Goal: Information Seeking & Learning: Learn about a topic

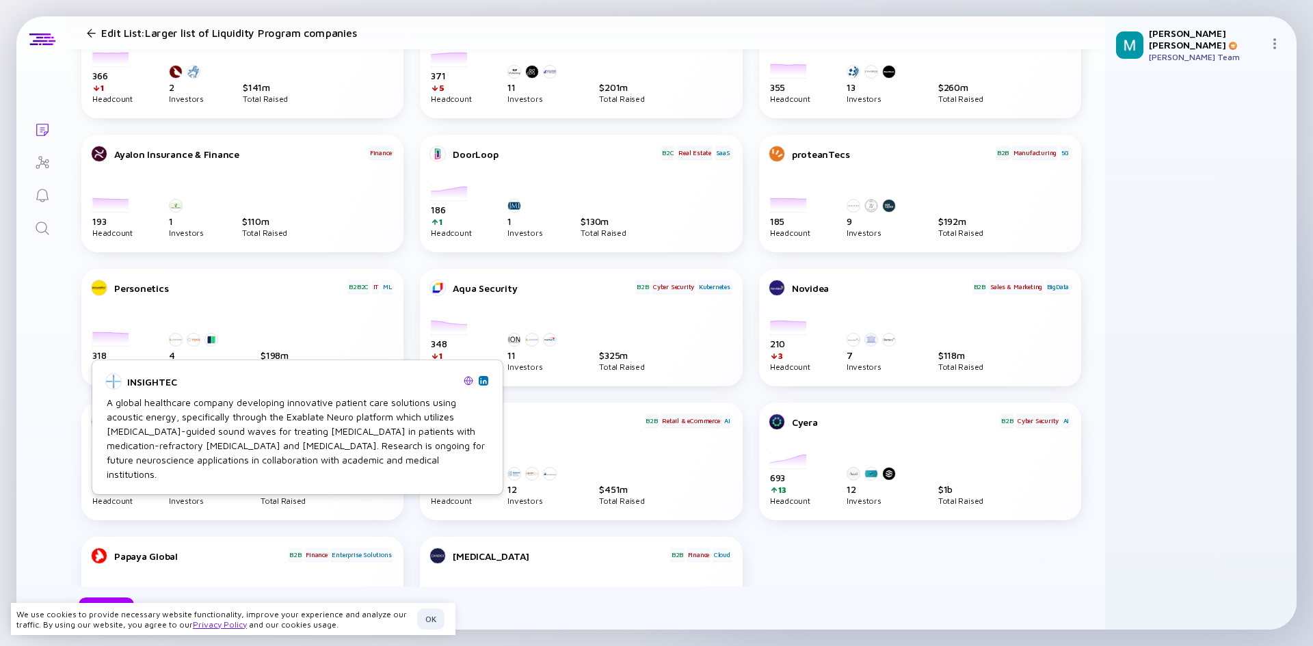
scroll to position [478, 0]
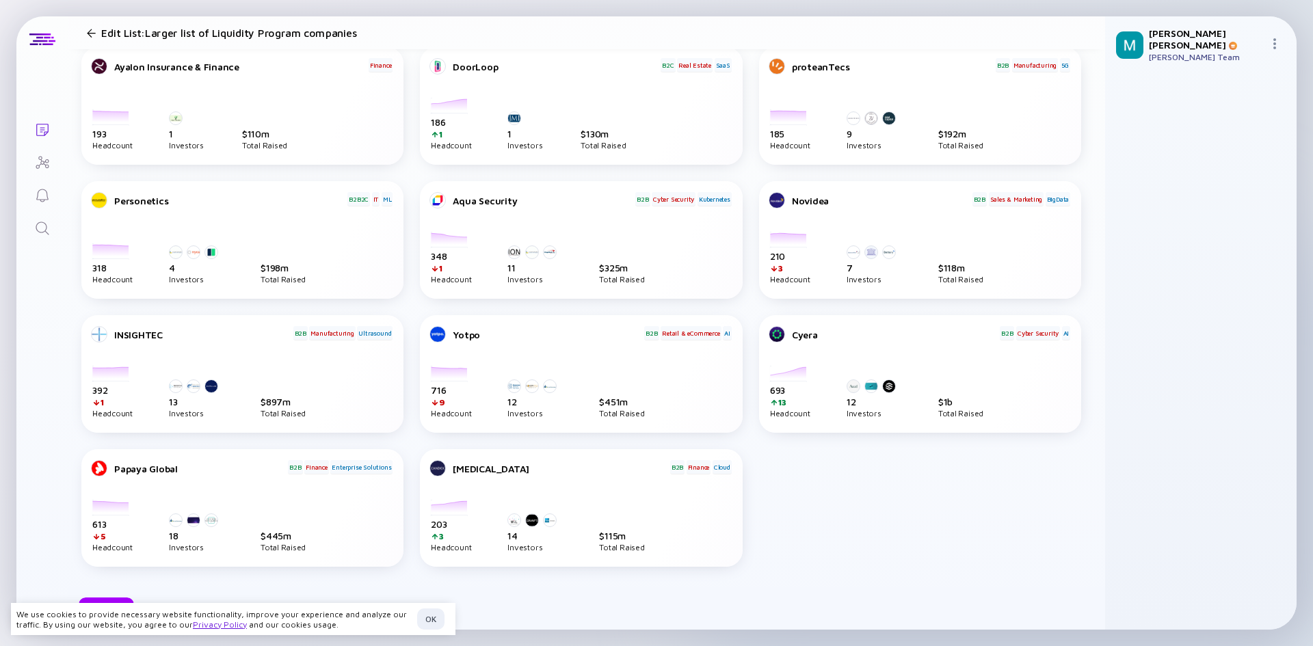
click at [792, 334] on div "Cyera" at bounding box center [895, 335] width 207 height 12
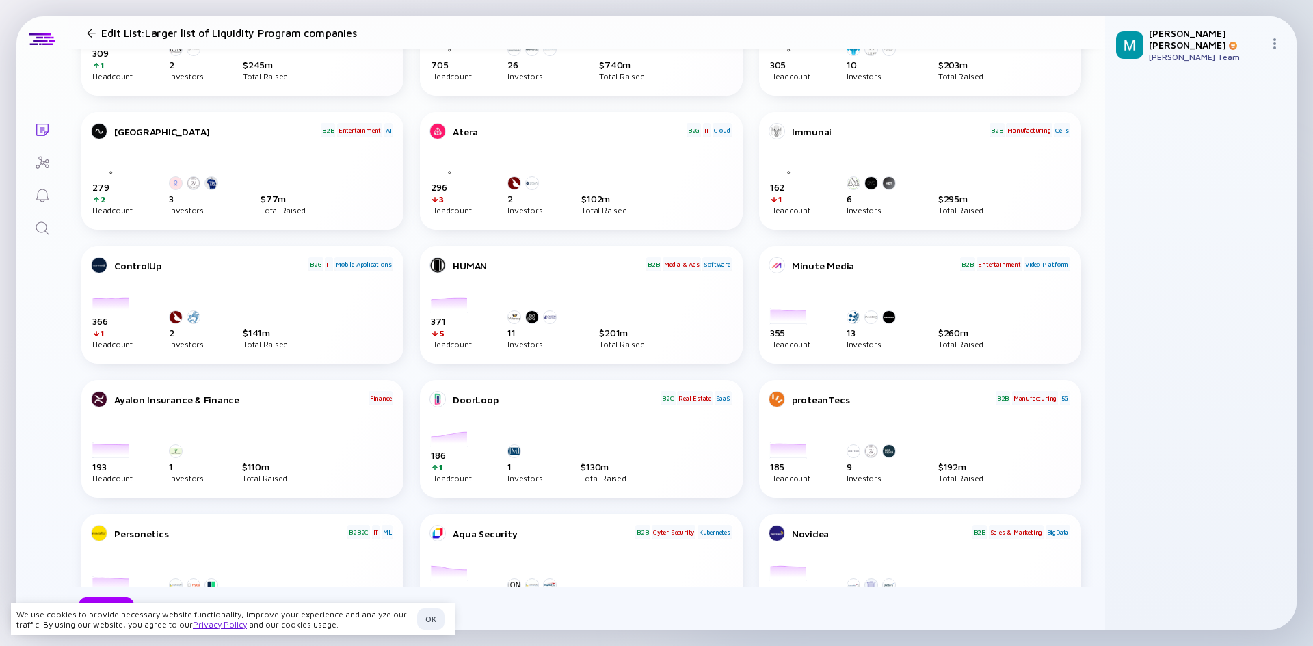
scroll to position [136, 0]
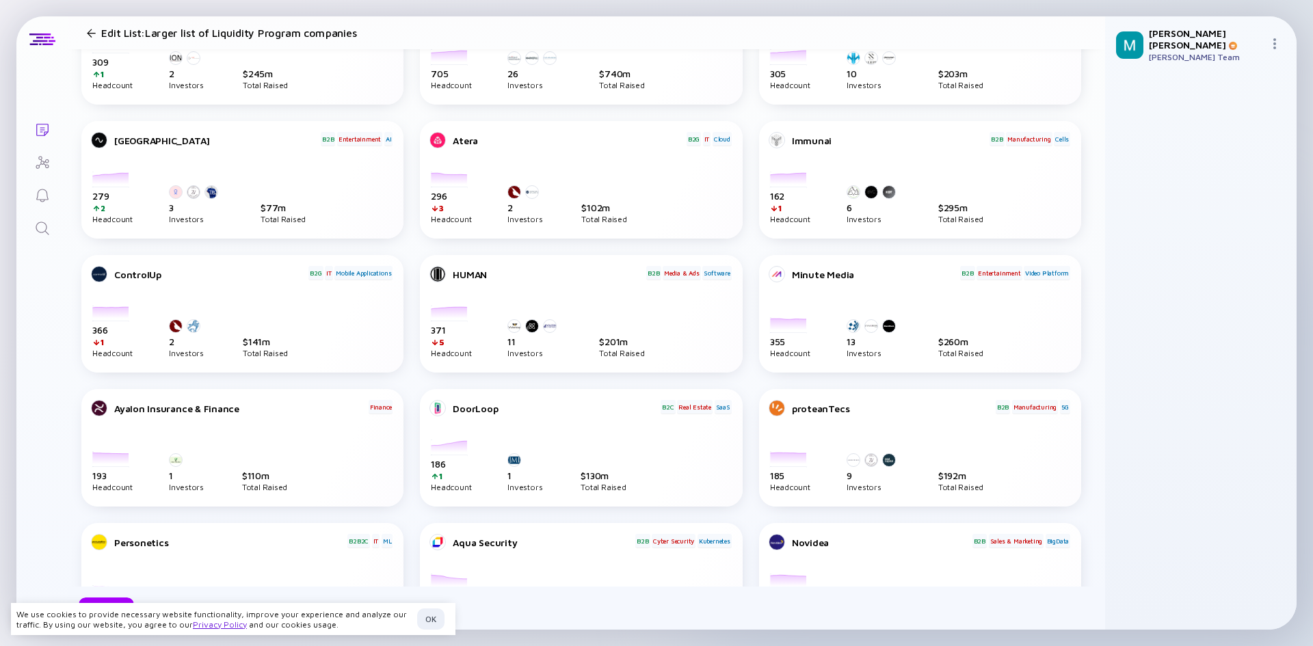
click at [88, 31] on div at bounding box center [91, 33] width 9 height 9
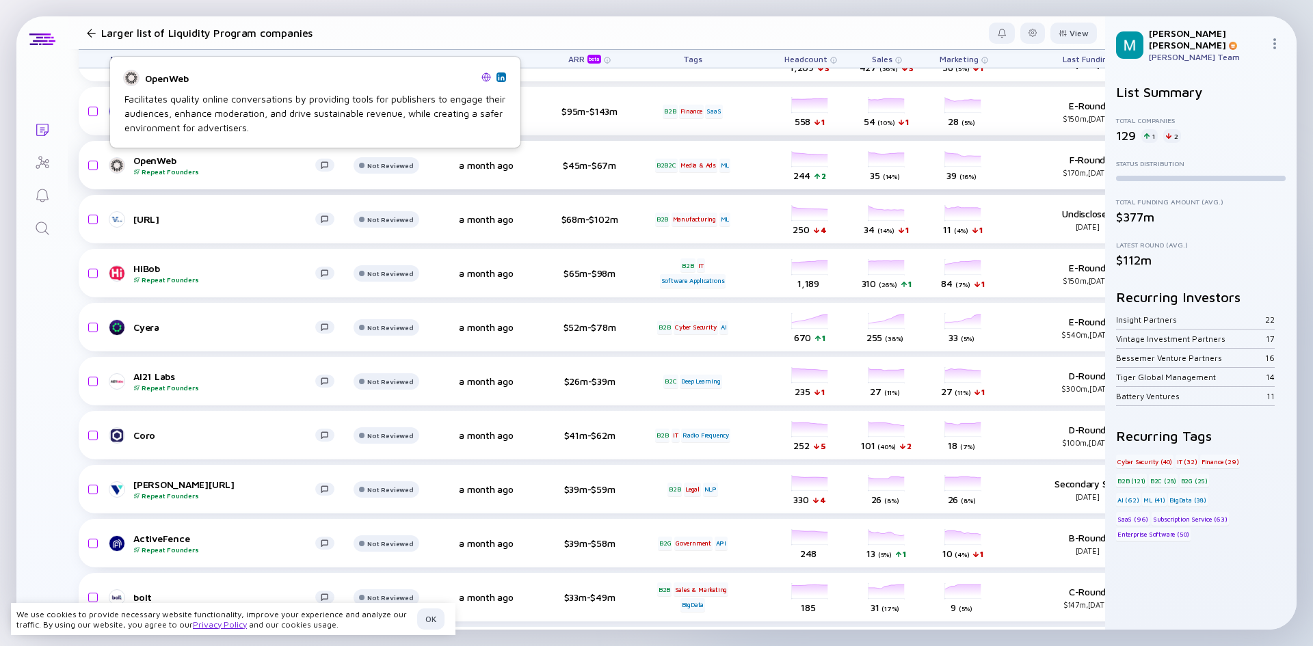
click at [168, 164] on div "OpenWeb Repeat Founders" at bounding box center [224, 165] width 182 height 21
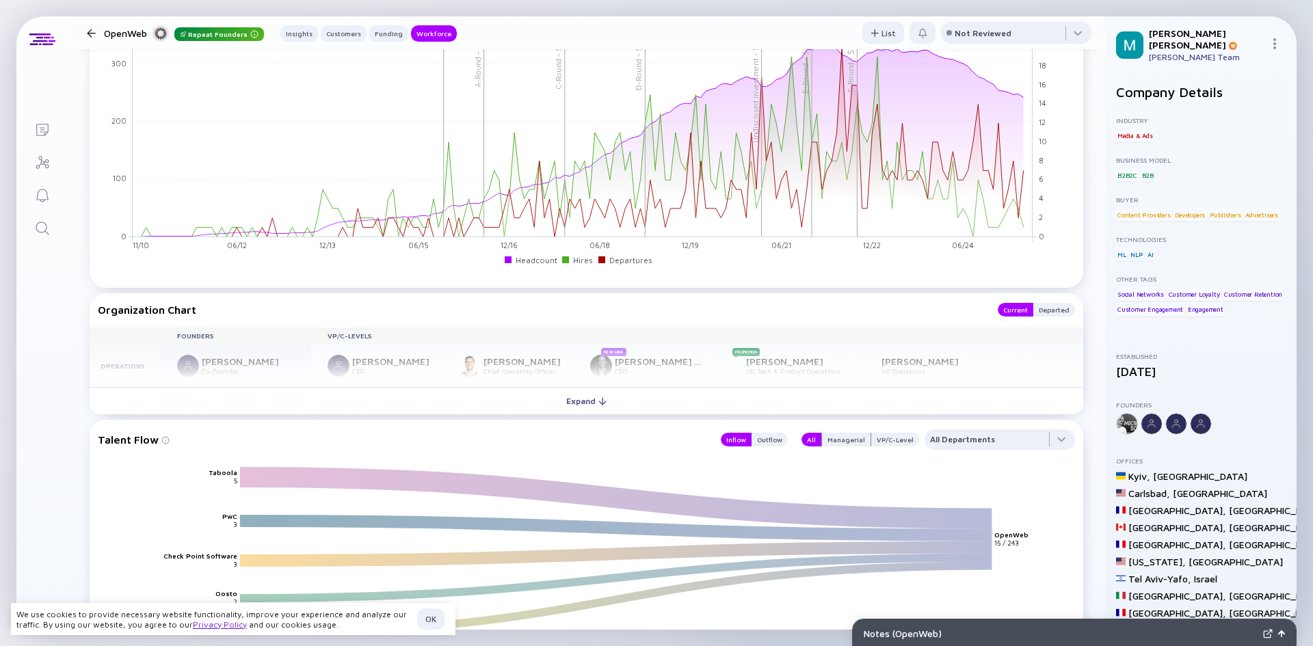
scroll to position [1778, 0]
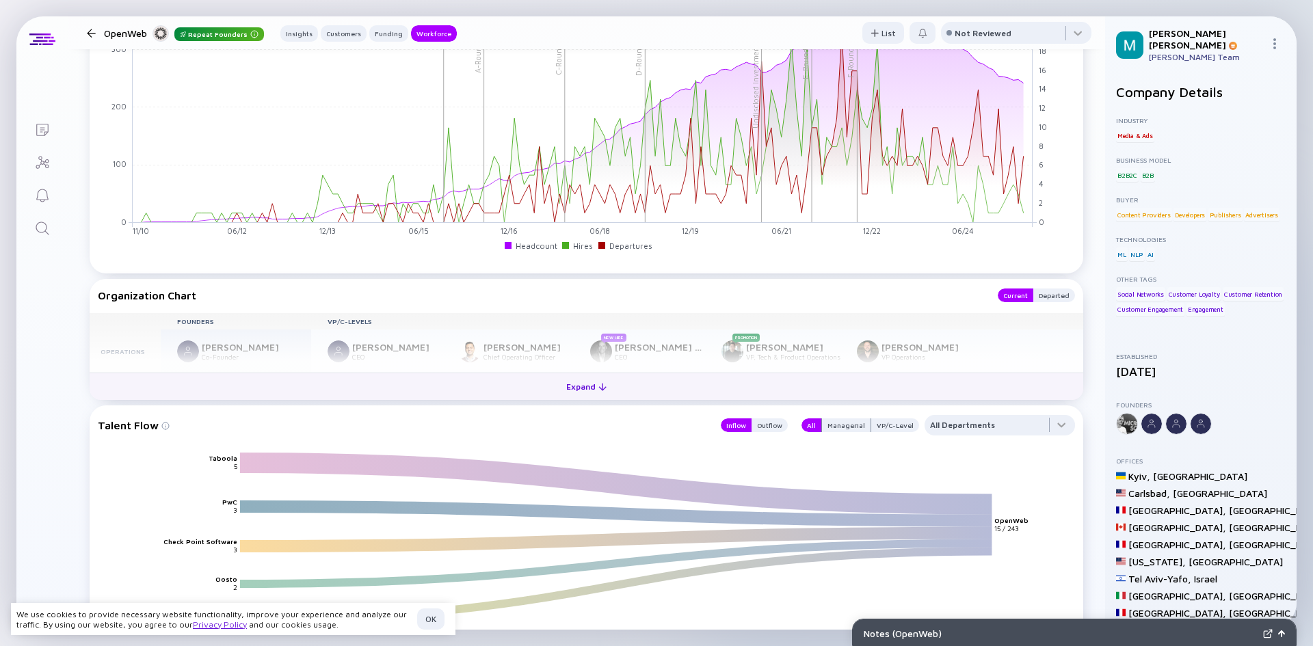
click at [551, 386] on button "Expand" at bounding box center [587, 386] width 994 height 27
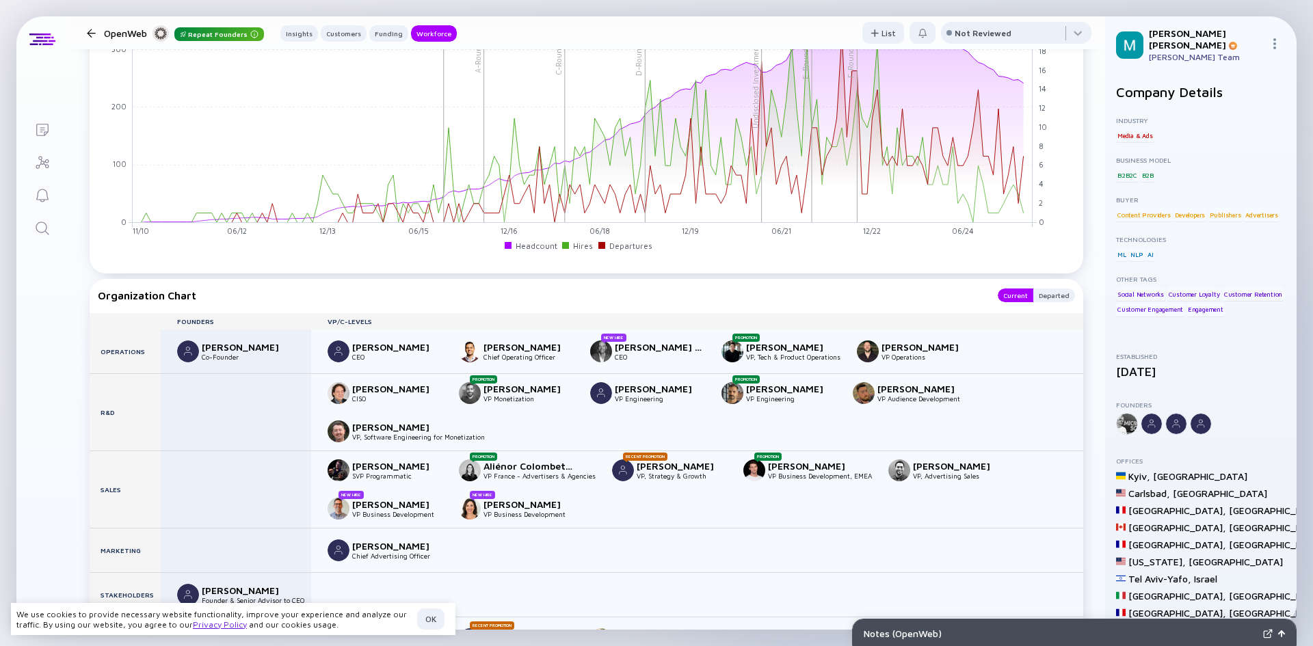
click at [480, 295] on div "Organization Chart" at bounding box center [541, 296] width 886 height 14
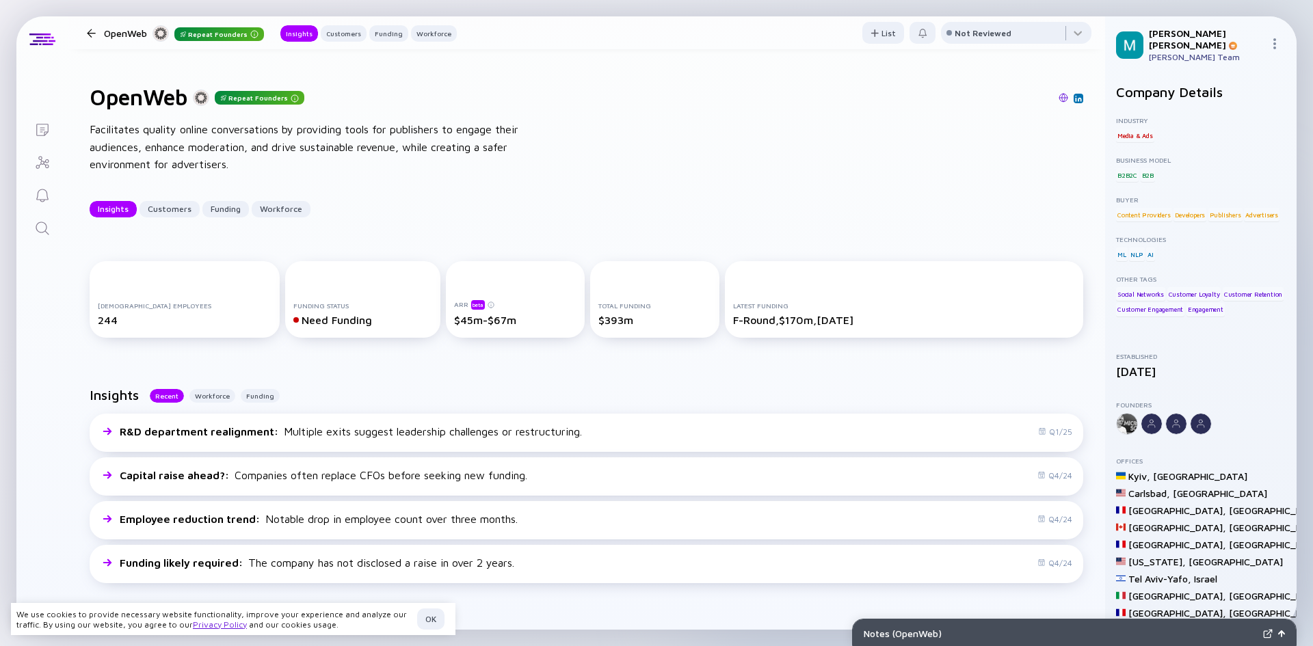
scroll to position [0, 0]
click at [434, 616] on div "OK" at bounding box center [430, 619] width 27 height 21
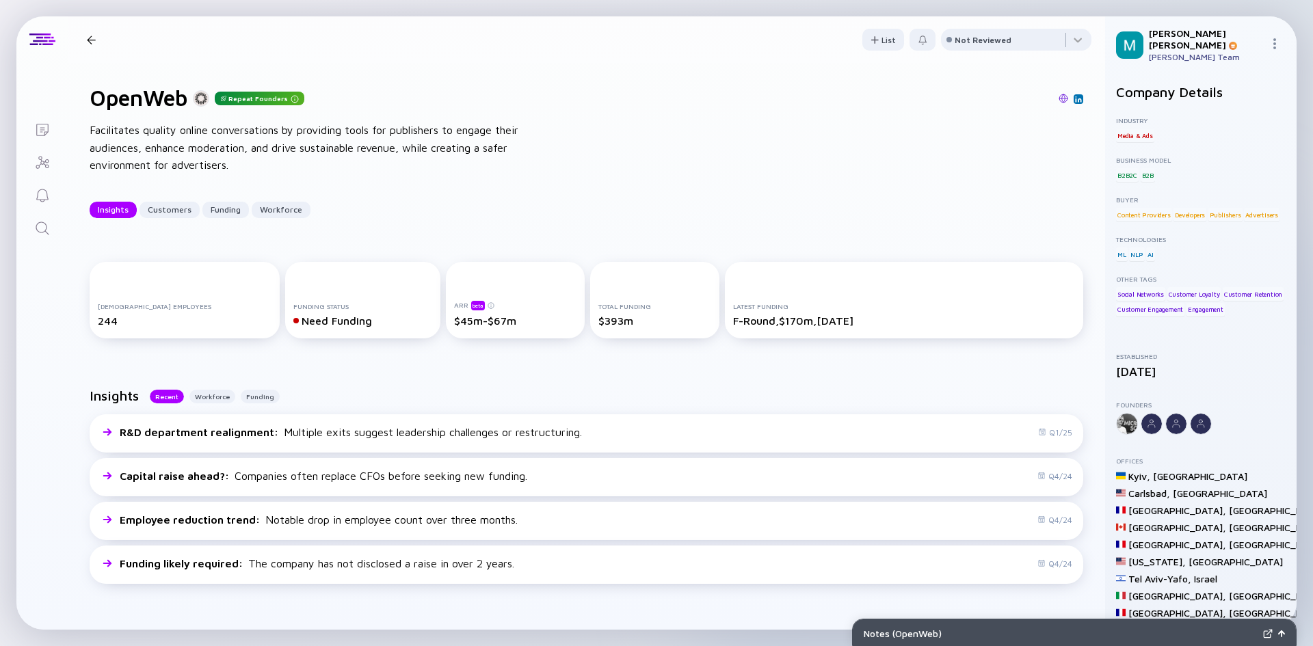
click at [89, 46] on div "OpenWeb Repeat Founders Insights Customers Funding Workforce" at bounding box center [268, 40] width 375 height 18
click at [93, 42] on div at bounding box center [91, 40] width 9 height 9
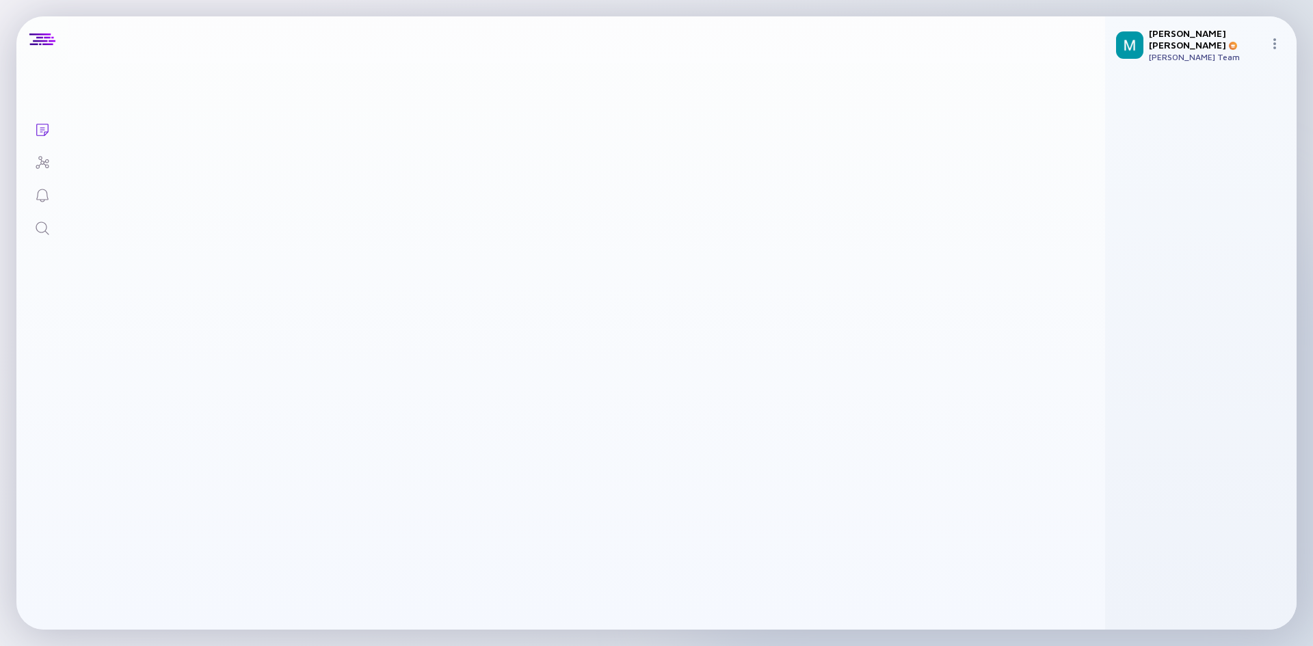
scroll to position [136, 0]
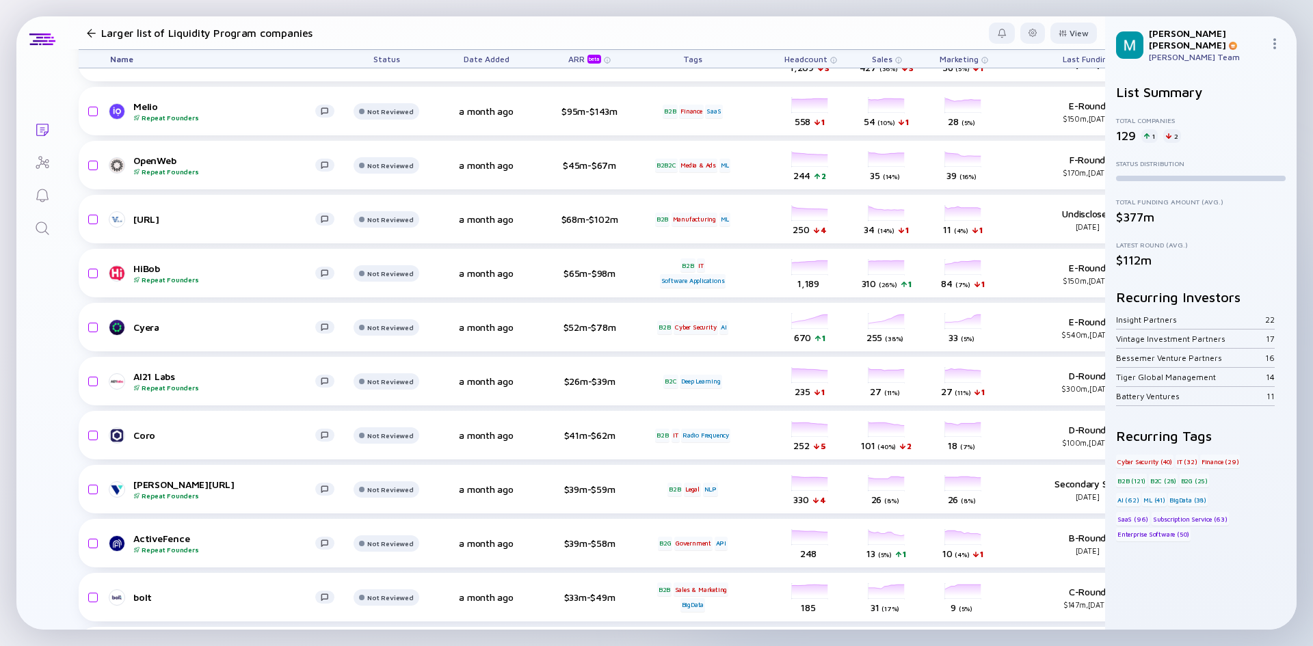
click at [90, 27] on div "Larger list of Liquidity Program companies" at bounding box center [253, 32] width 345 height 19
click at [90, 32] on div at bounding box center [91, 33] width 9 height 9
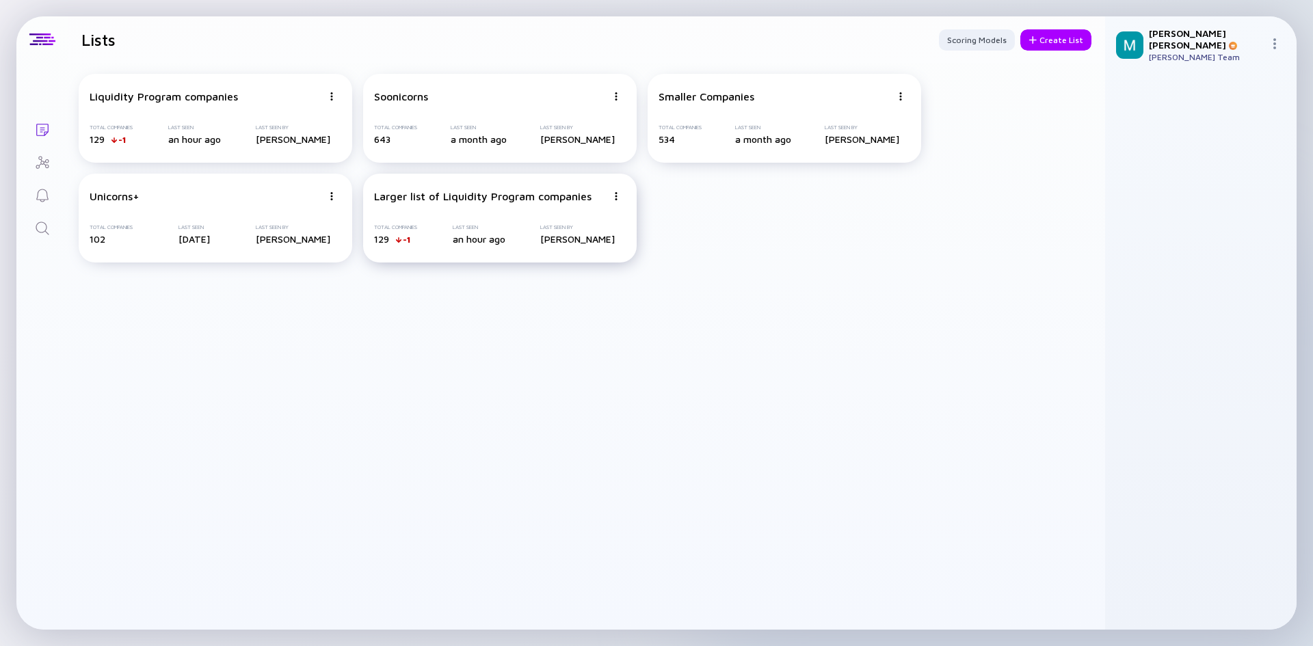
click at [456, 248] on div "Larger list of Liquidity Program companies Total Companies 129 -1 Last Seen an …" at bounding box center [500, 218] width 274 height 89
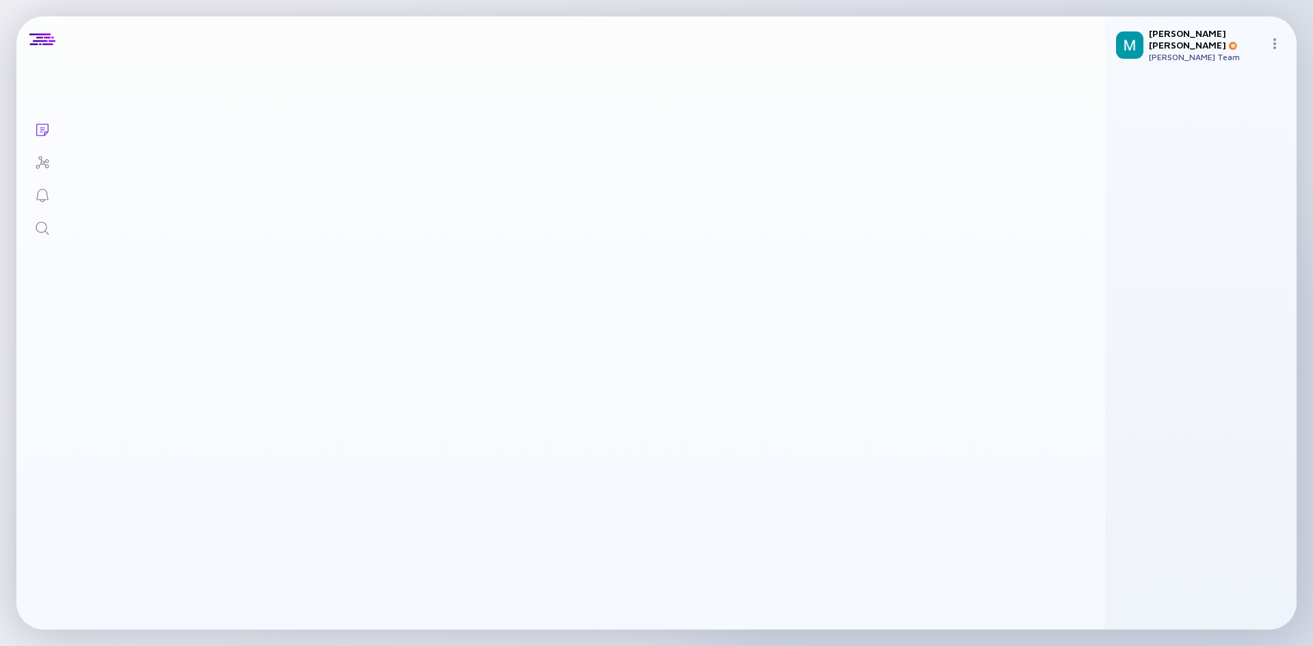
scroll to position [136, 0]
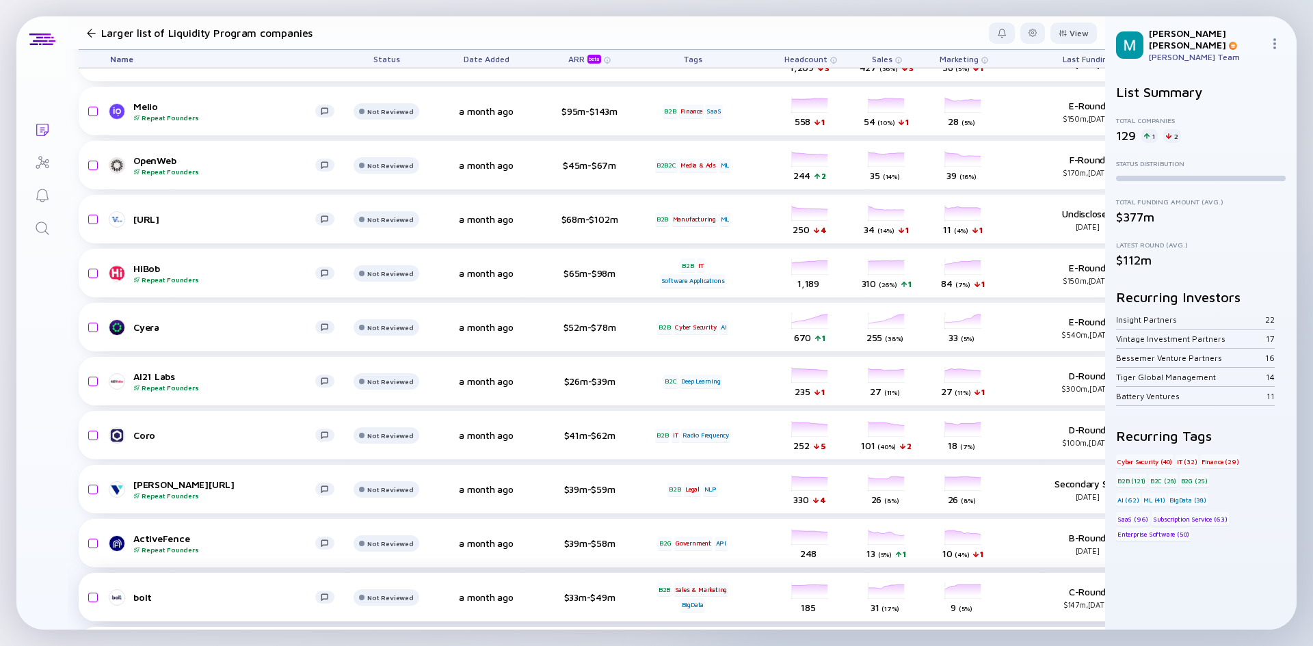
click at [530, 617] on div "bolt Not Reviewed a month ago $33m-$49m B2B Sales & Marketing BigData headcount…" at bounding box center [670, 597] width 1183 height 49
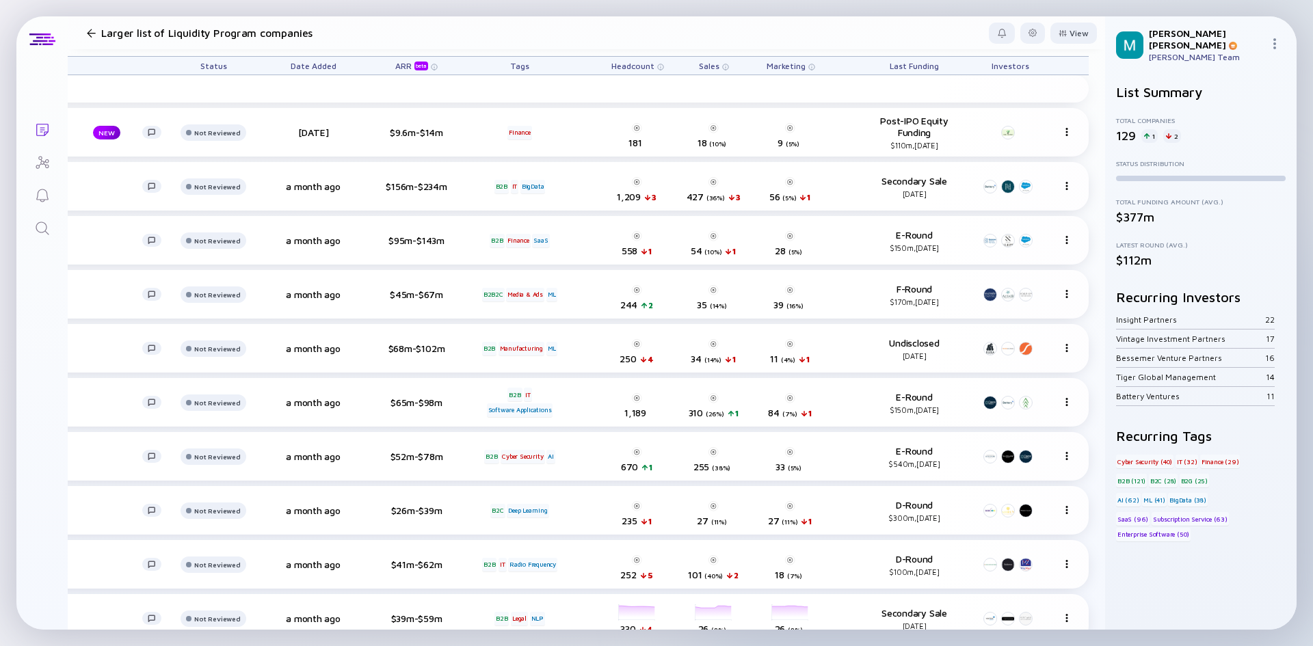
scroll to position [0, 183]
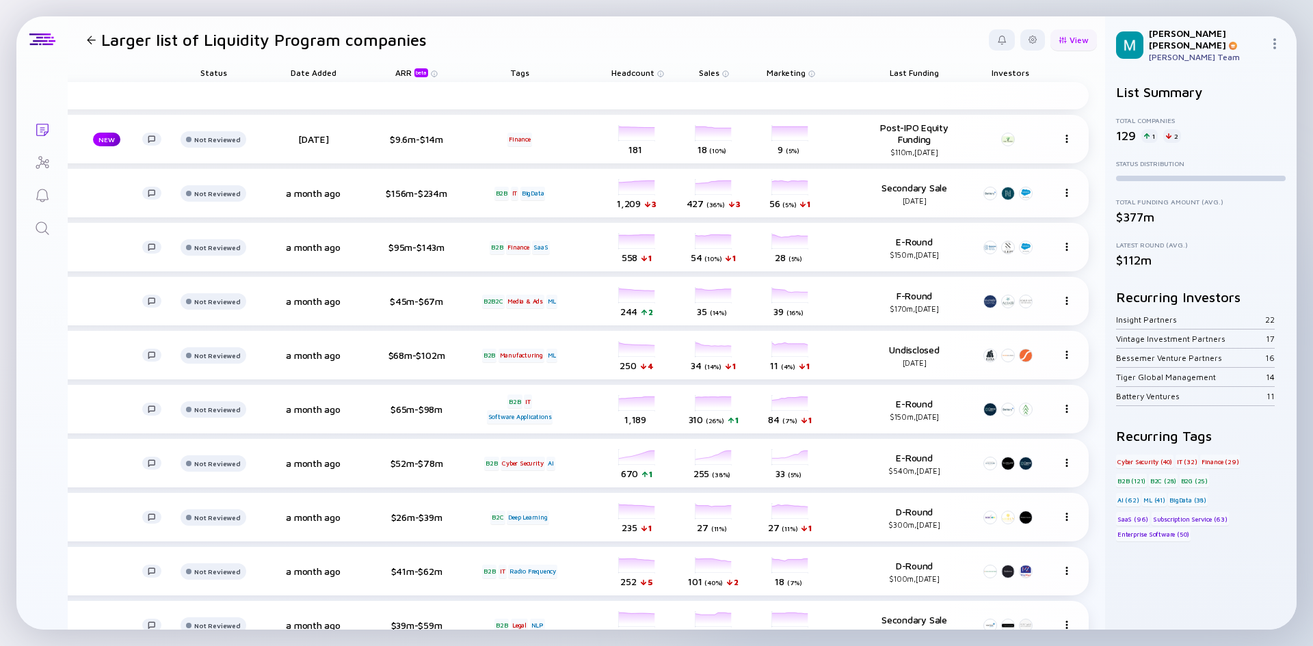
click at [1058, 44] on div "View" at bounding box center [1074, 39] width 47 height 21
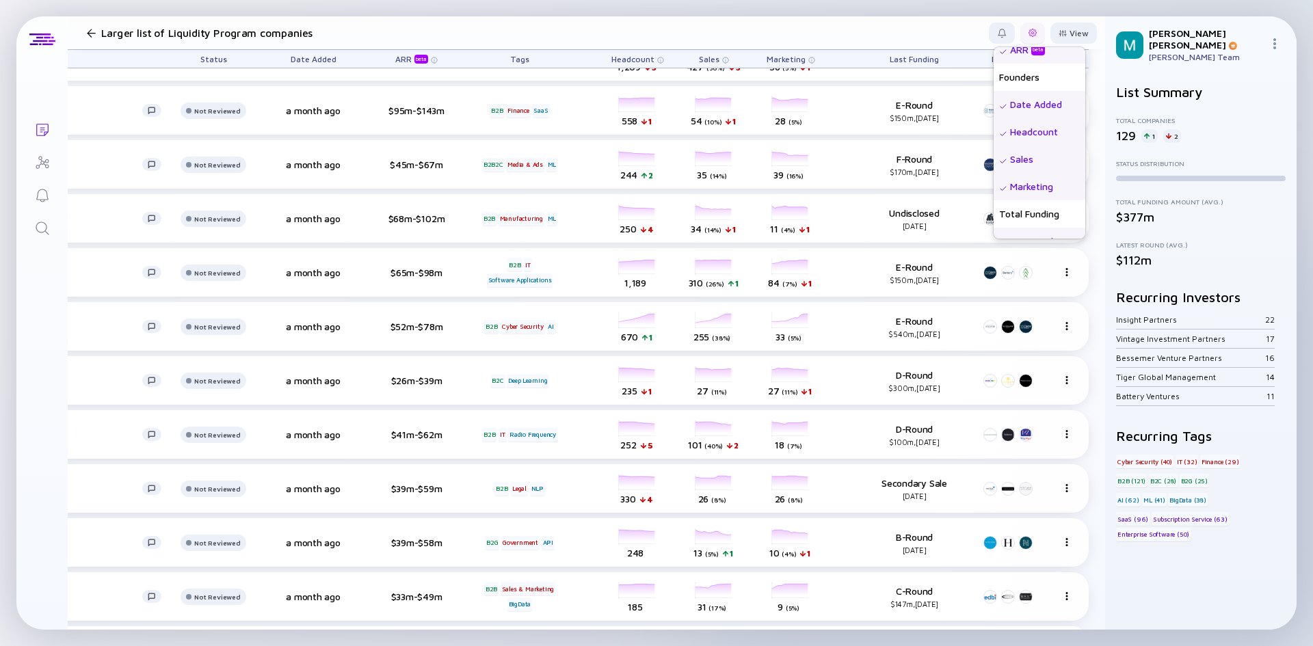
scroll to position [0, 0]
click at [1033, 31] on div at bounding box center [1032, 33] width 25 height 21
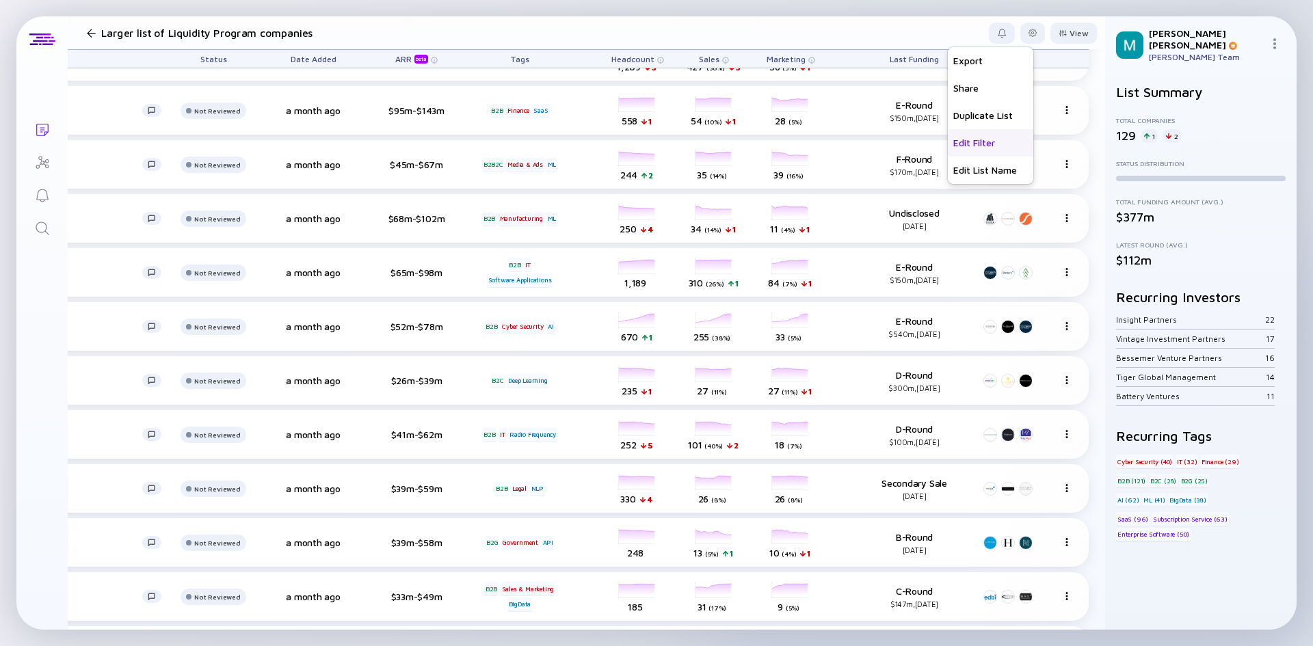
click at [959, 147] on div "Edit Filter" at bounding box center [990, 142] width 85 height 27
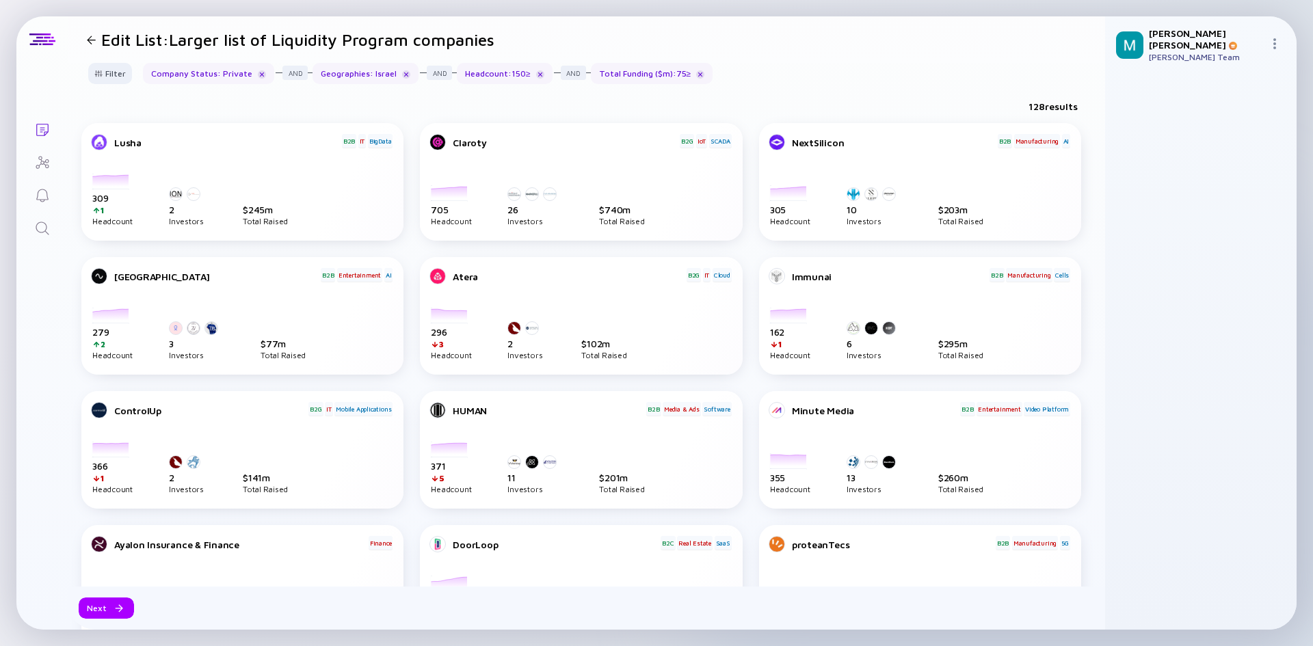
click at [626, 75] on div "Total Funding ($m) : 75 ≥" at bounding box center [652, 73] width 122 height 21
click at [648, 75] on div "Total Funding ($m) : 75 ≥" at bounding box center [652, 73] width 122 height 21
click at [627, 72] on div "Total Funding ($m) : 75 ≥" at bounding box center [652, 73] width 122 height 21
click at [98, 75] on div at bounding box center [98, 74] width 8 height 8
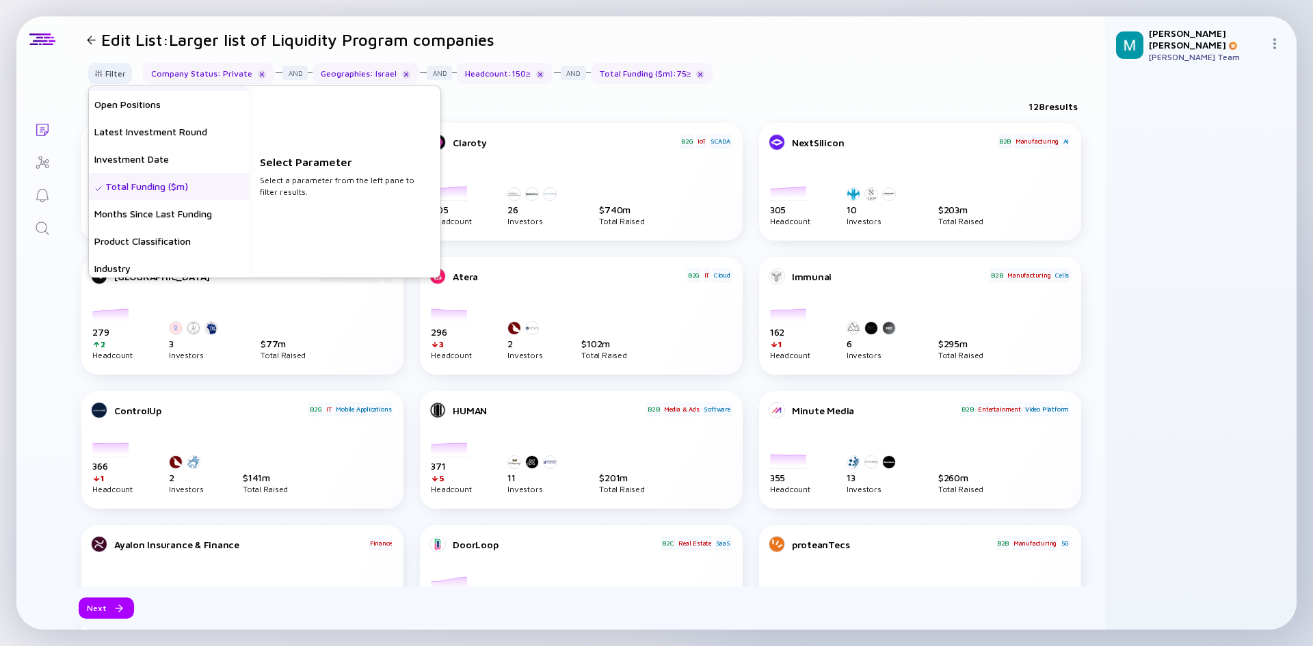
scroll to position [228, 0]
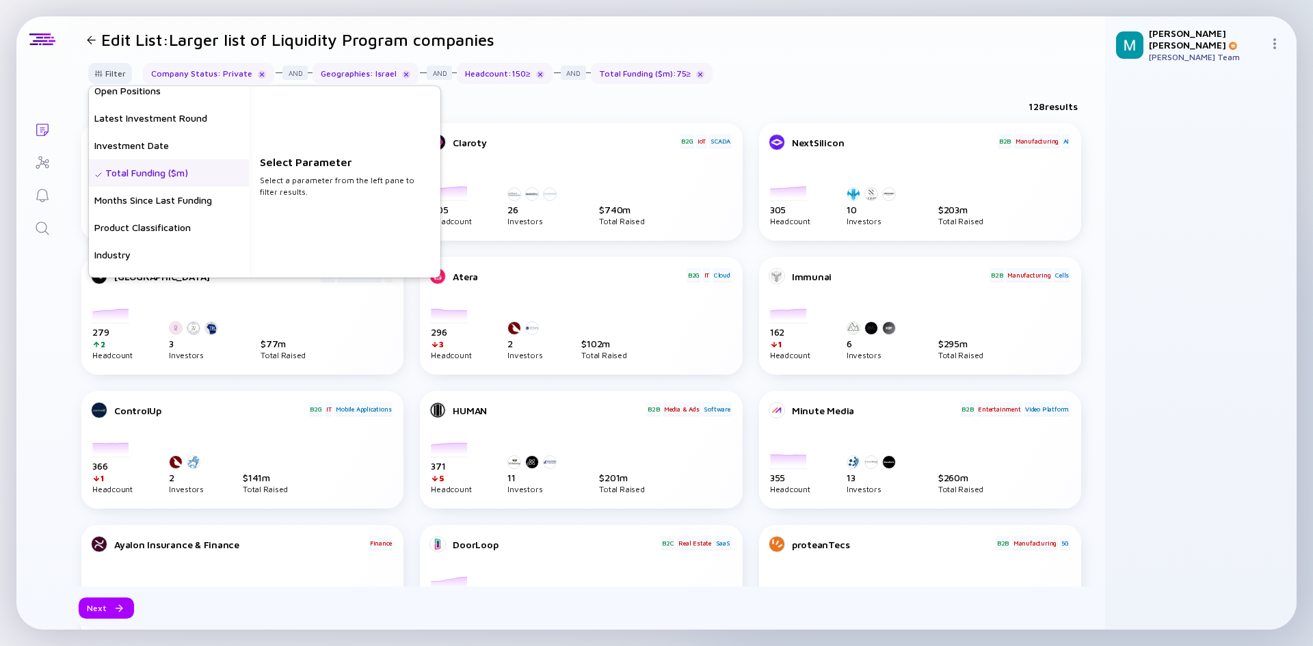
click at [213, 174] on div "Total Funding ($m)" at bounding box center [169, 172] width 160 height 27
click at [291, 187] on input "75" at bounding box center [344, 190] width 159 height 14
